Goal: Information Seeking & Learning: Find specific fact

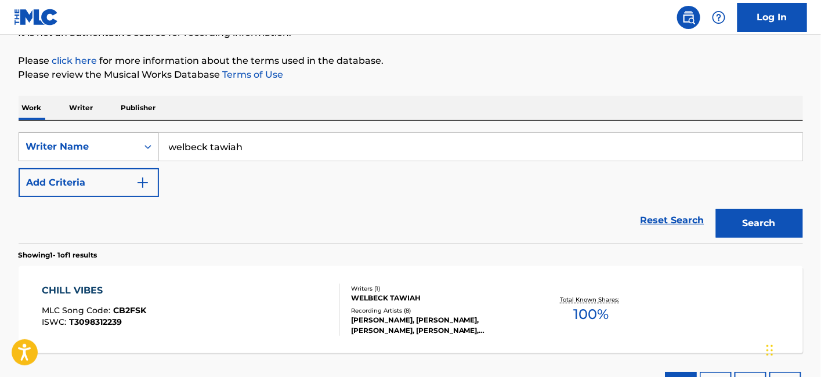
scroll to position [126, 0]
click at [192, 146] on input "welbeck tawiah" at bounding box center [481, 147] width 644 height 28
paste input "Victory [PERSON_NAME]"
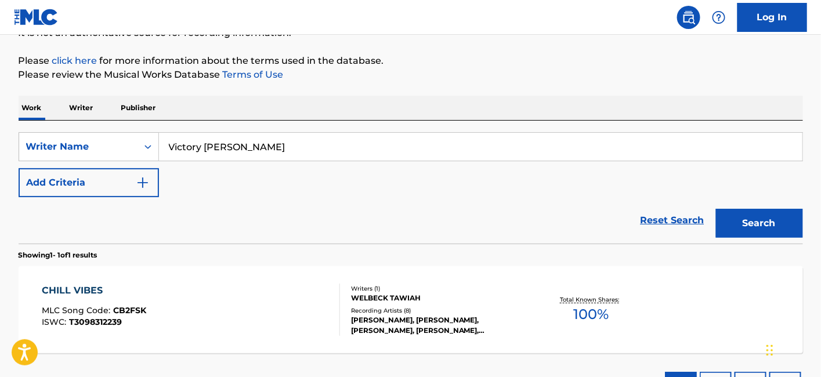
click at [192, 146] on input "Victory [PERSON_NAME]" at bounding box center [481, 147] width 644 height 28
click at [716, 209] on button "Search" at bounding box center [759, 223] width 87 height 29
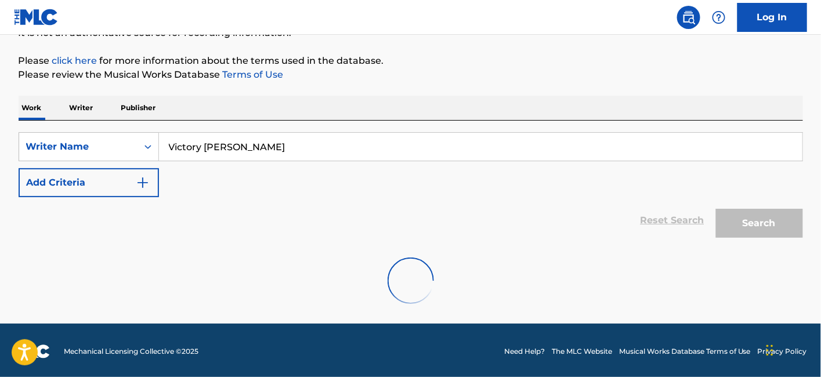
scroll to position [89, 0]
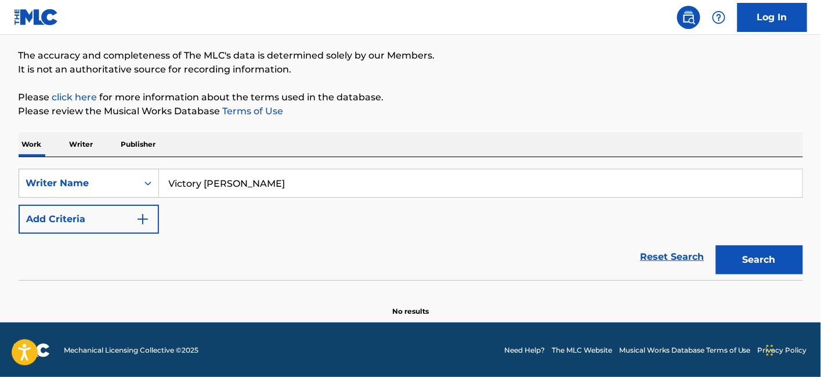
drag, startPoint x: 230, startPoint y: 183, endPoint x: 395, endPoint y: 187, distance: 164.9
click at [395, 187] on input "Victory [PERSON_NAME]" at bounding box center [481, 183] width 644 height 28
click at [716, 246] on button "Search" at bounding box center [759, 260] width 87 height 29
click at [329, 190] on input "Victory [PERSON_NAME]" at bounding box center [481, 183] width 644 height 28
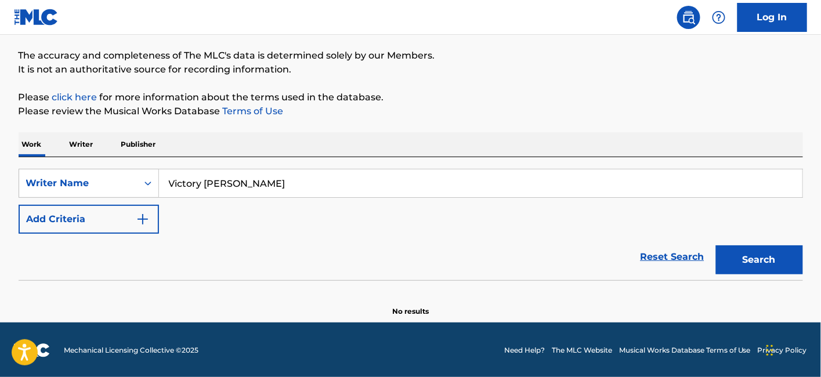
click at [329, 190] on input "Victory [PERSON_NAME]" at bounding box center [481, 183] width 644 height 28
paste input "uche"
drag, startPoint x: 230, startPoint y: 185, endPoint x: 204, endPoint y: 182, distance: 26.2
click at [204, 182] on input "Victory [PERSON_NAME]" at bounding box center [481, 183] width 644 height 28
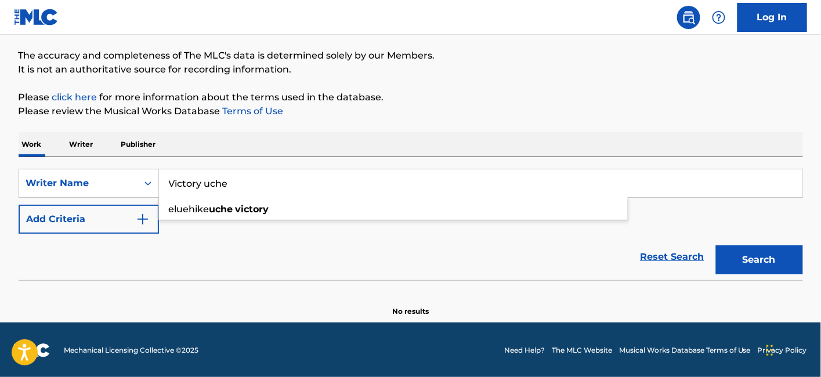
type input "Victory uche"
click at [716, 246] on button "Search" at bounding box center [759, 260] width 87 height 29
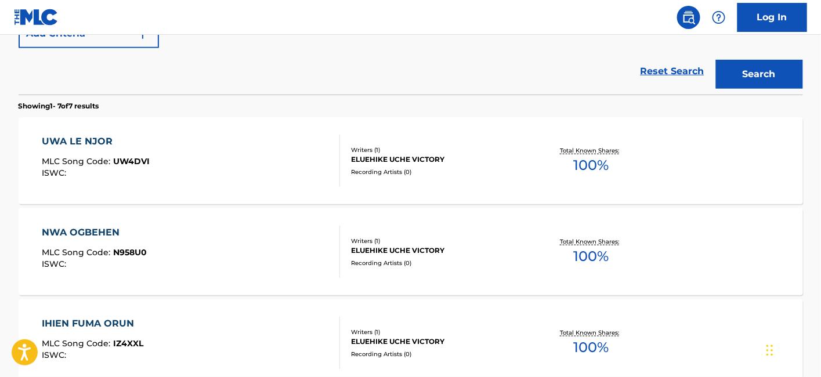
scroll to position [0, 0]
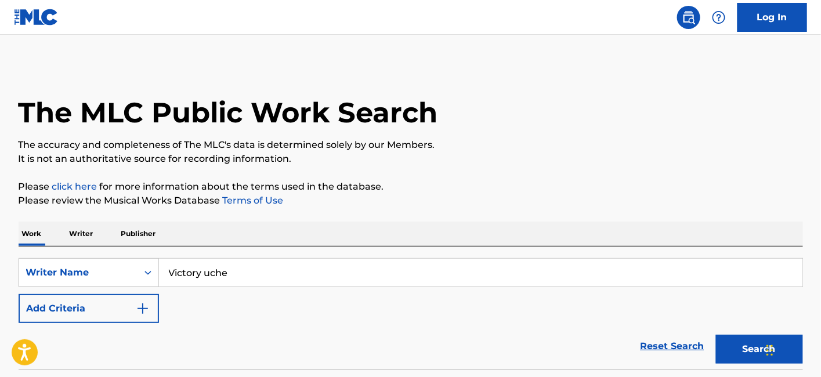
click at [355, 144] on p "The accuracy and completeness of The MLC's data is determined solely by our Mem…" at bounding box center [411, 145] width 785 height 14
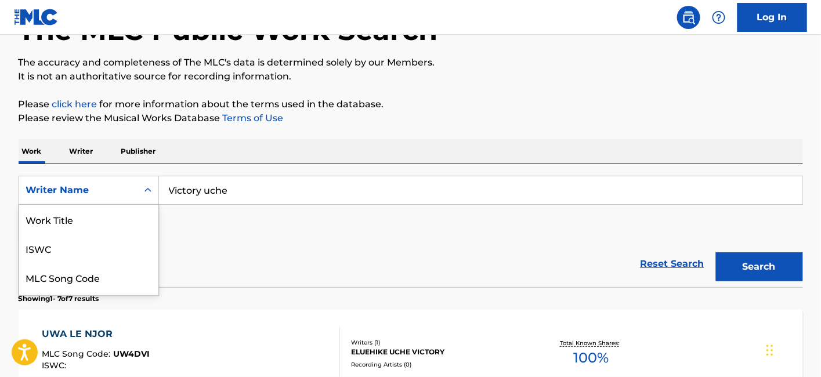
scroll to position [58, 0]
click at [113, 205] on div "8 results available. Use Up and Down to choose options, press Enter to select t…" at bounding box center [89, 190] width 140 height 29
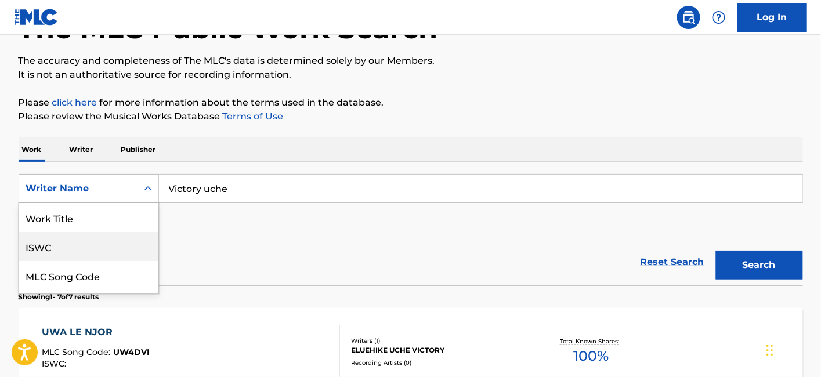
scroll to position [0, 0]
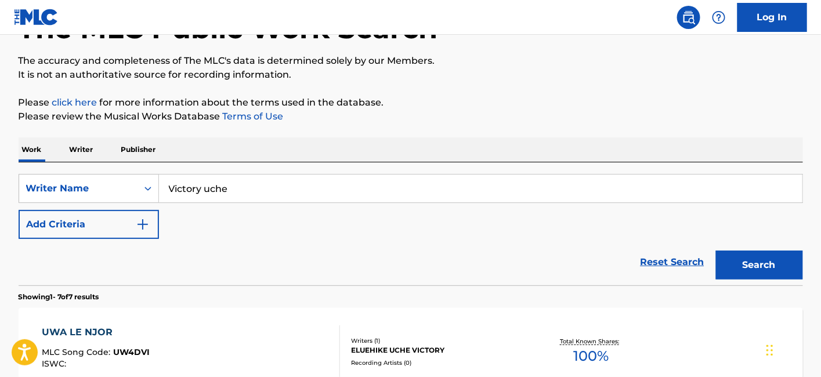
click at [203, 234] on div "SearchWithCriteria119e4bad-3523-4736-9046-54b05d3964fc Writer Name Victory uche…" at bounding box center [411, 206] width 785 height 65
click at [92, 217] on button "Add Criteria" at bounding box center [89, 224] width 140 height 29
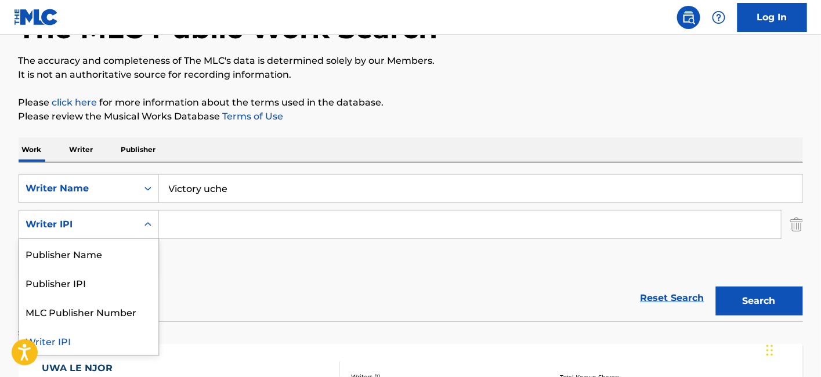
click at [81, 221] on div "Writer IPI" at bounding box center [78, 225] width 104 height 14
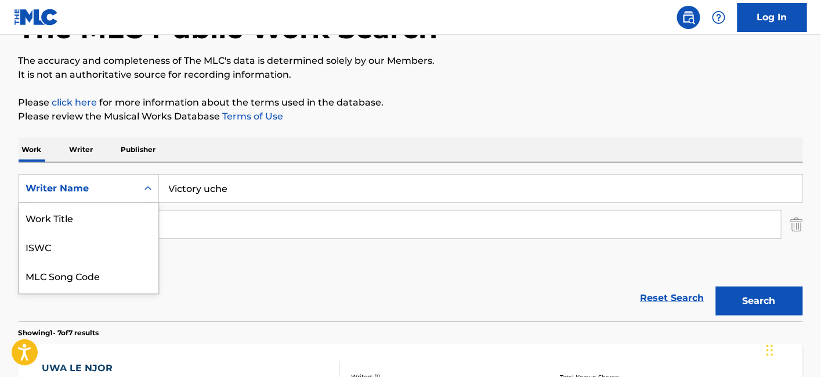
scroll to position [28, 0]
click at [99, 188] on div "Writer Name" at bounding box center [78, 189] width 104 height 14
click at [75, 221] on div "Work Title" at bounding box center [88, 217] width 139 height 29
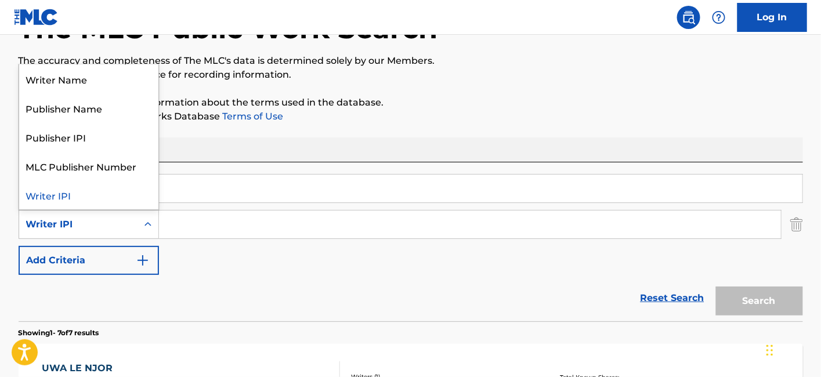
click at [90, 221] on div "Writer IPI" at bounding box center [78, 225] width 104 height 14
click at [98, 85] on div "Writer Name" at bounding box center [88, 78] width 139 height 29
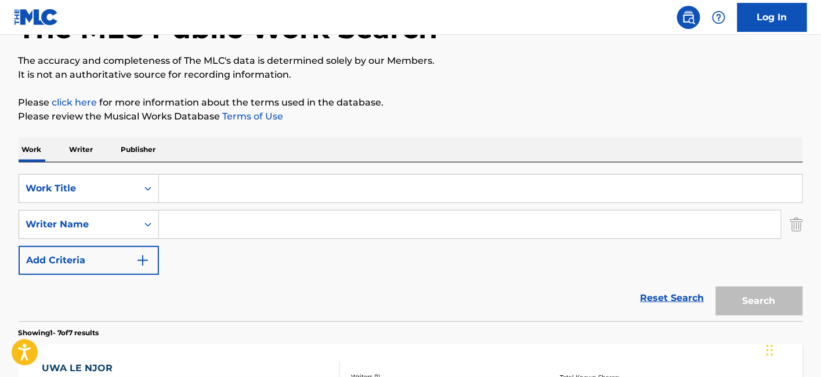
click at [192, 194] on input "Search Form" at bounding box center [481, 189] width 644 height 28
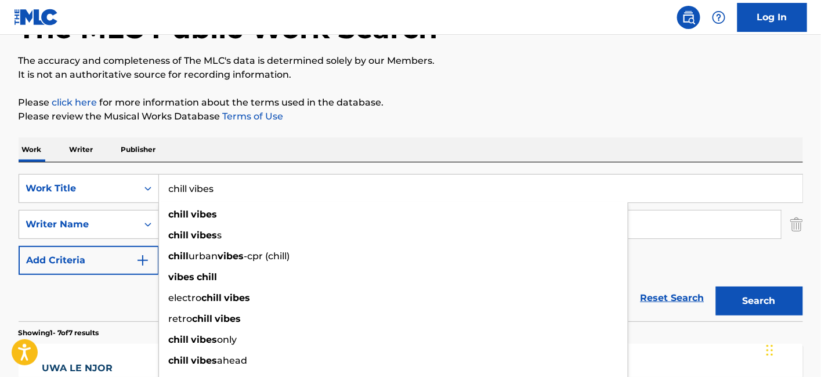
type input "chill vibes"
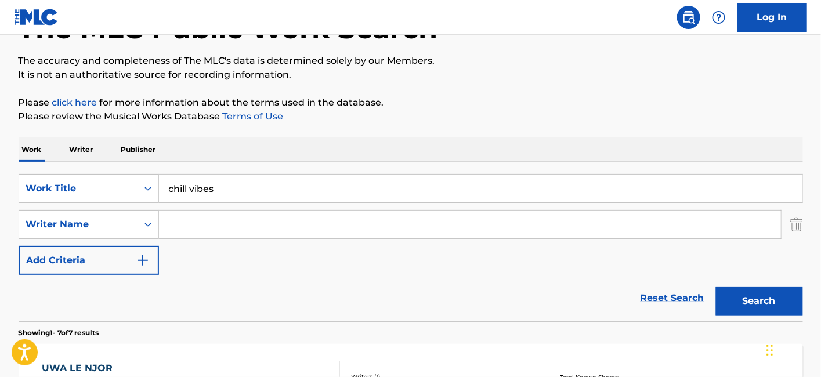
click at [237, 219] on input "Search Form" at bounding box center [470, 225] width 622 height 28
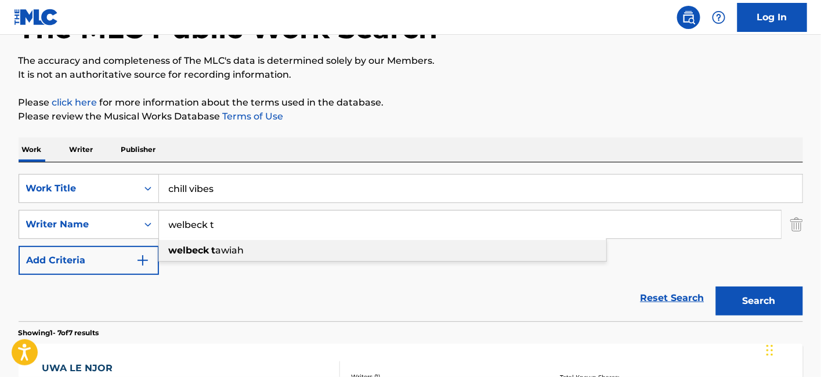
click at [225, 248] on span "awiah" at bounding box center [230, 250] width 28 height 11
type input "welbeck tawiah"
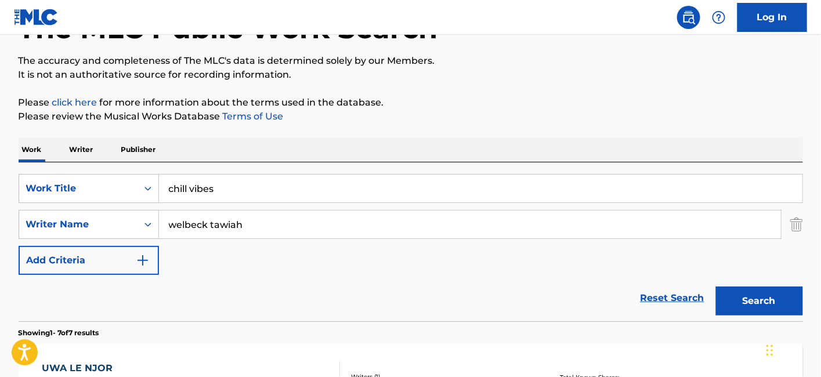
click at [759, 304] on button "Search" at bounding box center [759, 301] width 87 height 29
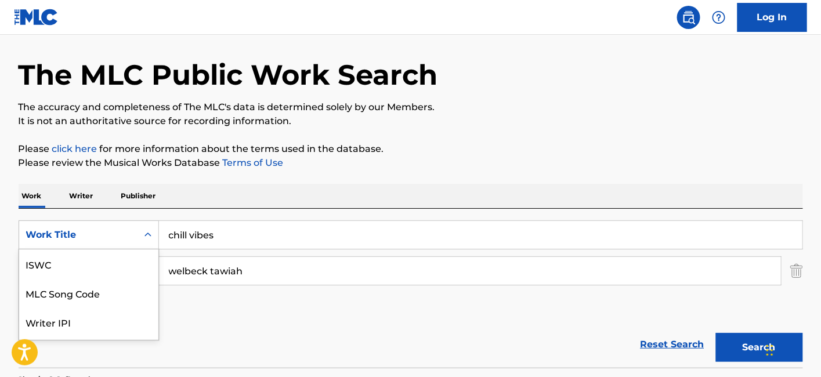
scroll to position [80, 0]
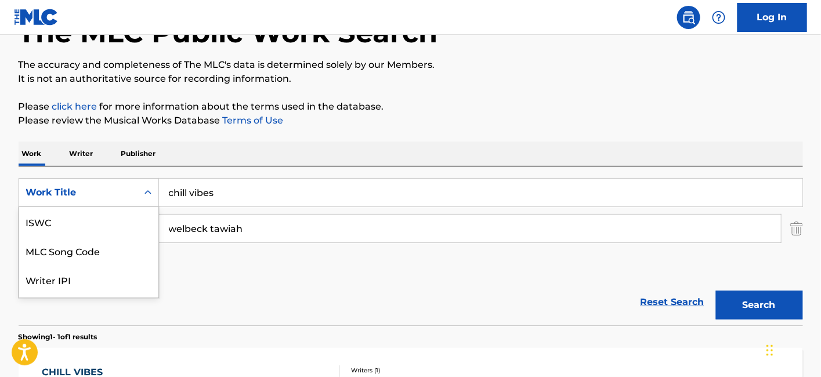
click at [137, 207] on div "7 results available. Use Up and Down to choose options, press Enter to select t…" at bounding box center [89, 192] width 140 height 29
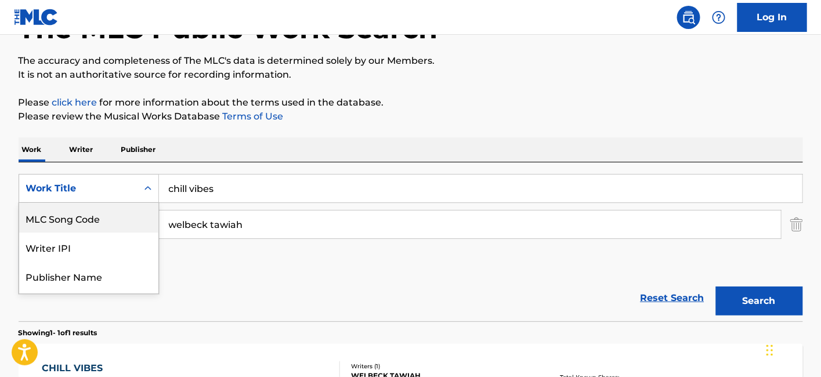
click at [246, 268] on div "SearchWithCriteria449071ed-f6d0-40a9-8d88-2aa12061ef35 7 results available. Use…" at bounding box center [411, 224] width 785 height 101
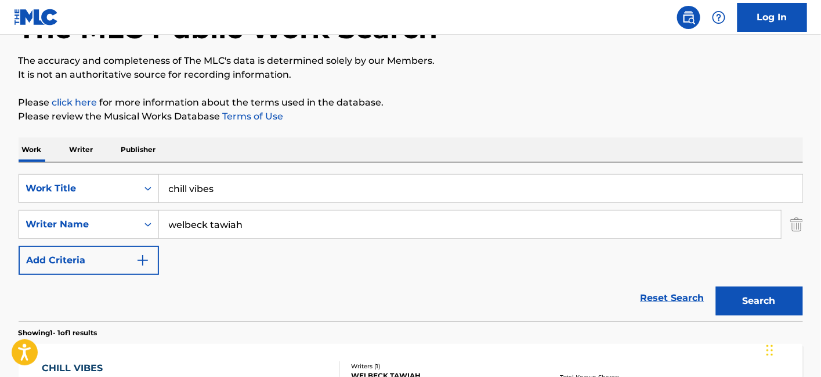
click at [233, 196] on input "chill vibes" at bounding box center [481, 189] width 644 height 28
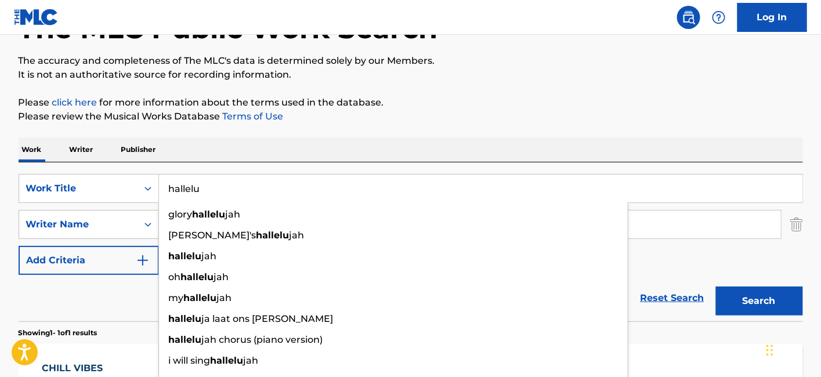
type input "hallelu"
click at [343, 127] on div "The MLC Public Work Search The accuracy and completeness of The MLC's data is d…" at bounding box center [411, 233] width 813 height 506
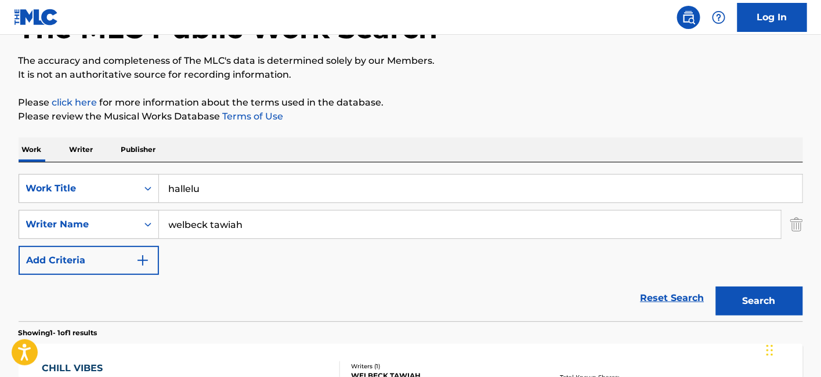
click at [262, 221] on input "welbeck tawiah" at bounding box center [470, 225] width 622 height 28
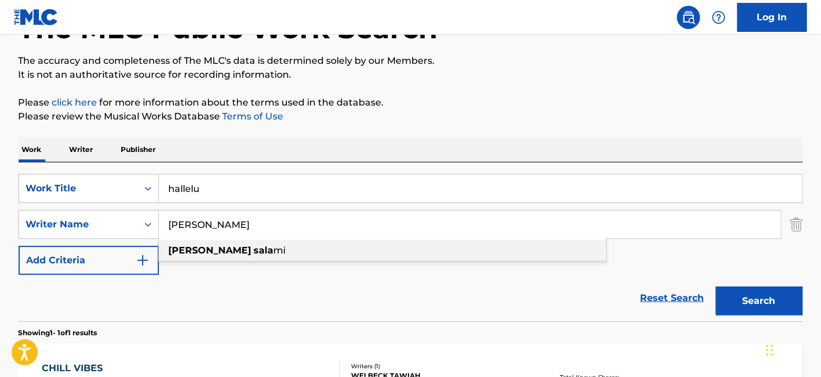
click at [295, 252] on div "[PERSON_NAME] mi" at bounding box center [382, 250] width 447 height 21
type input "[PERSON_NAME]"
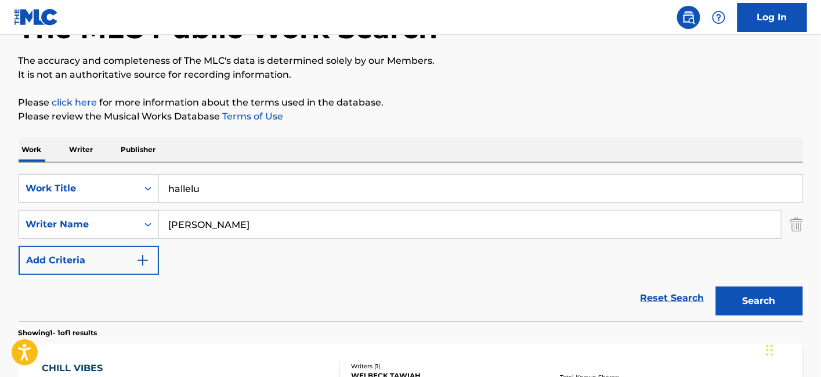
click at [749, 308] on button "Search" at bounding box center [759, 301] width 87 height 29
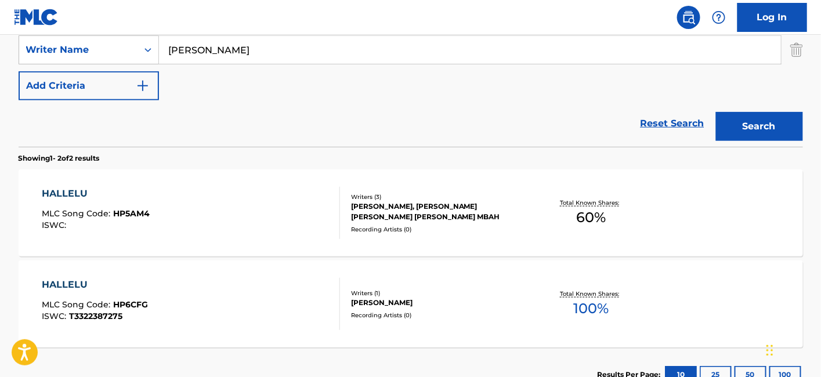
scroll to position [277, 0]
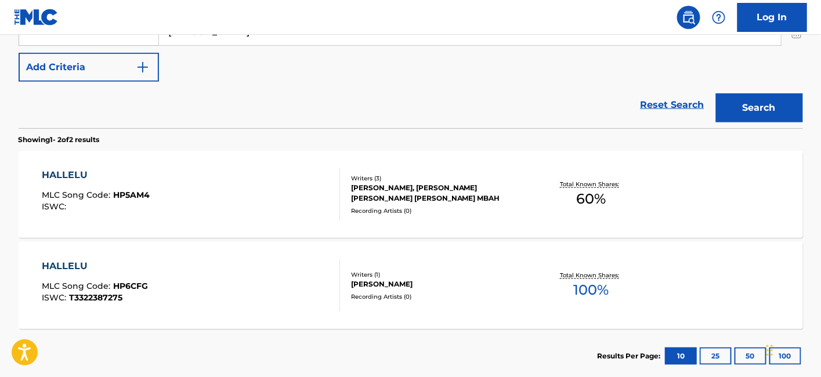
click at [196, 286] on div "HALLELU MLC Song Code : HP6CFG ISWC : T3322387275" at bounding box center [191, 285] width 298 height 52
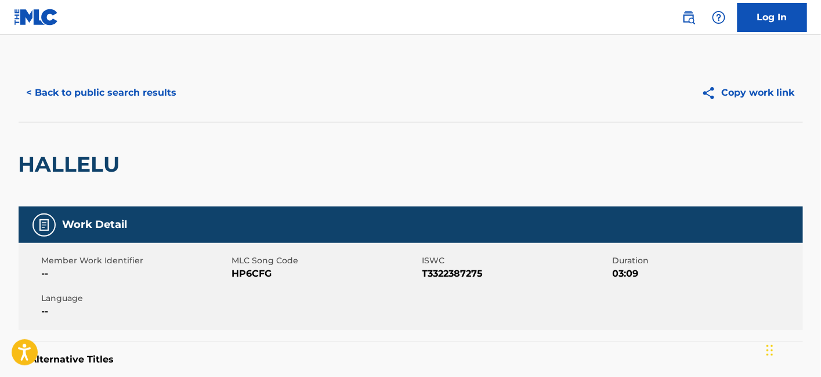
click at [102, 92] on button "< Back to public search results" at bounding box center [102, 92] width 167 height 29
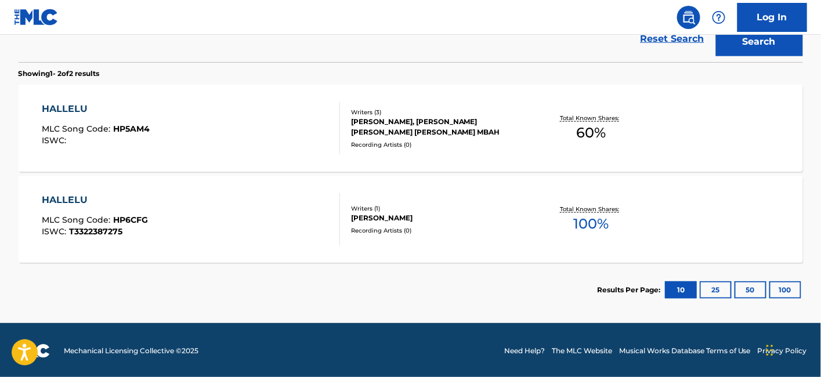
click at [203, 130] on div "HALLELU MLC Song Code : HP5AM4 ISWC :" at bounding box center [191, 128] width 298 height 52
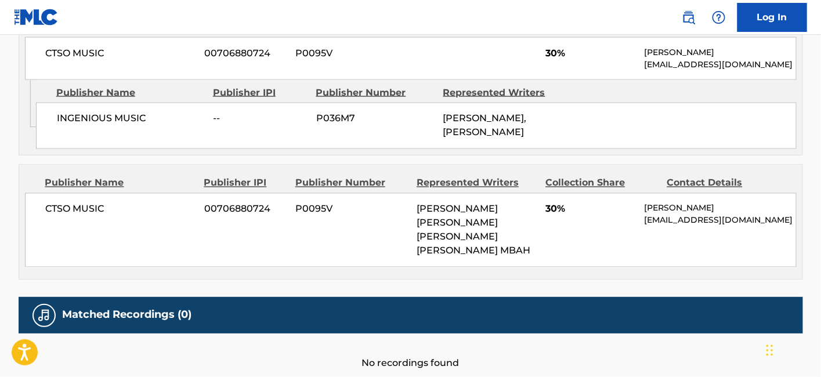
scroll to position [695, 0]
